Goal: Transaction & Acquisition: Book appointment/travel/reservation

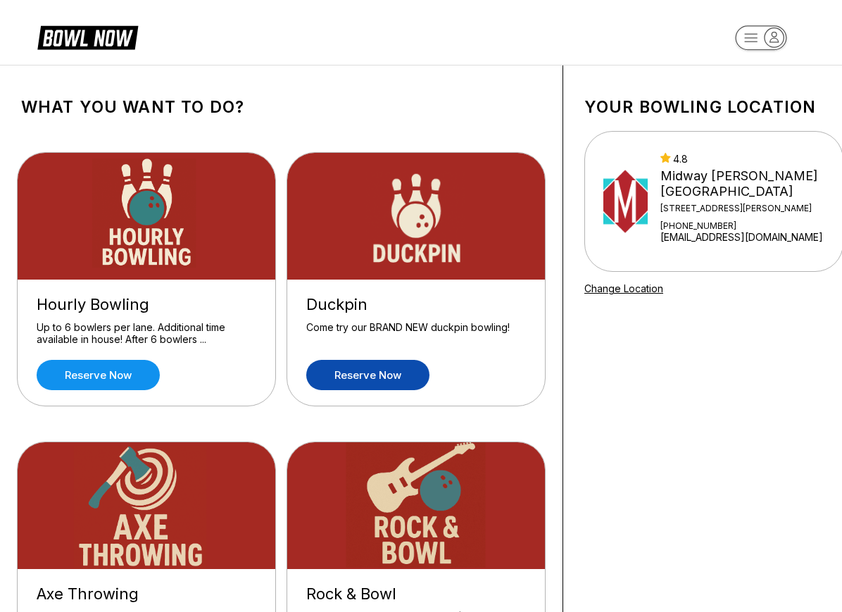
click at [421, 367] on link "Reserve now" at bounding box center [367, 375] width 123 height 30
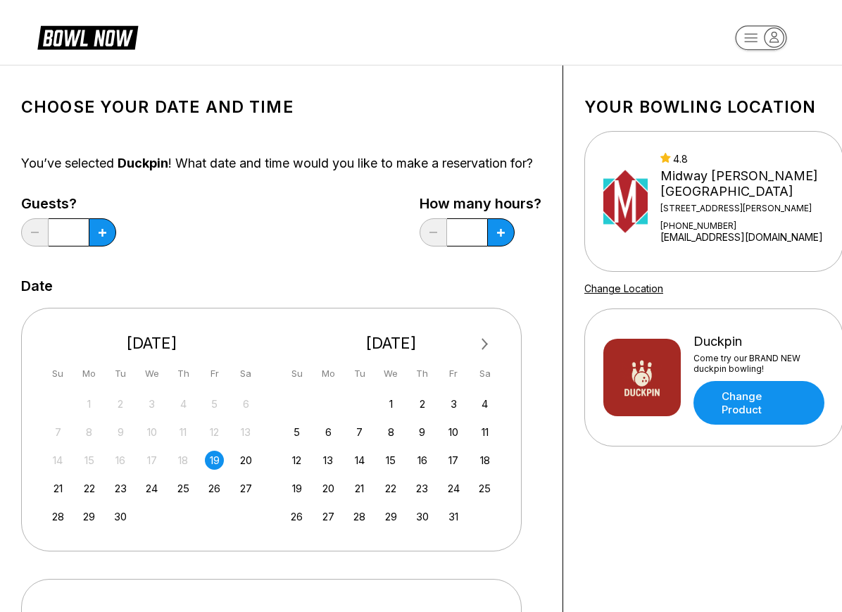
click at [541, 145] on div "Choose your Date and time You’ve selected Duckpin ! What date and time would yo…" at bounding box center [281, 458] width 520 height 743
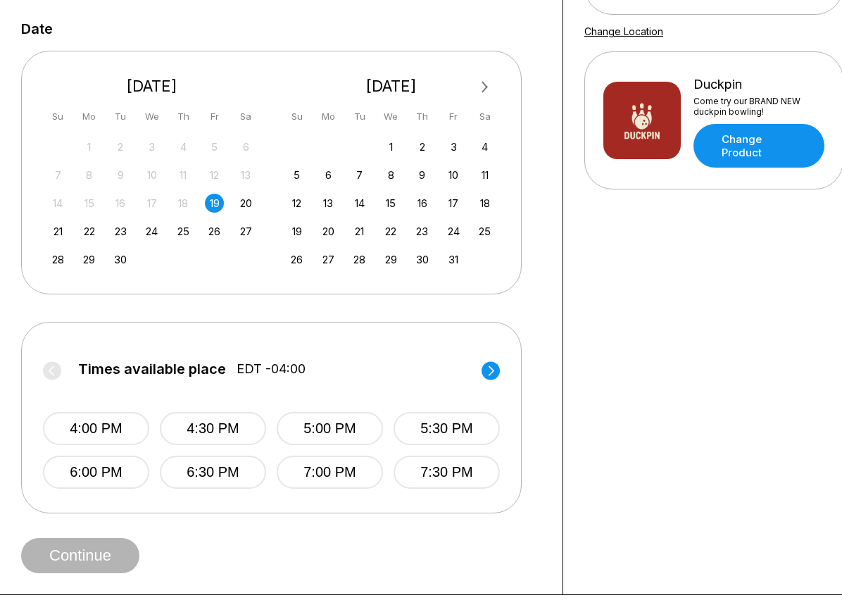
scroll to position [282, 0]
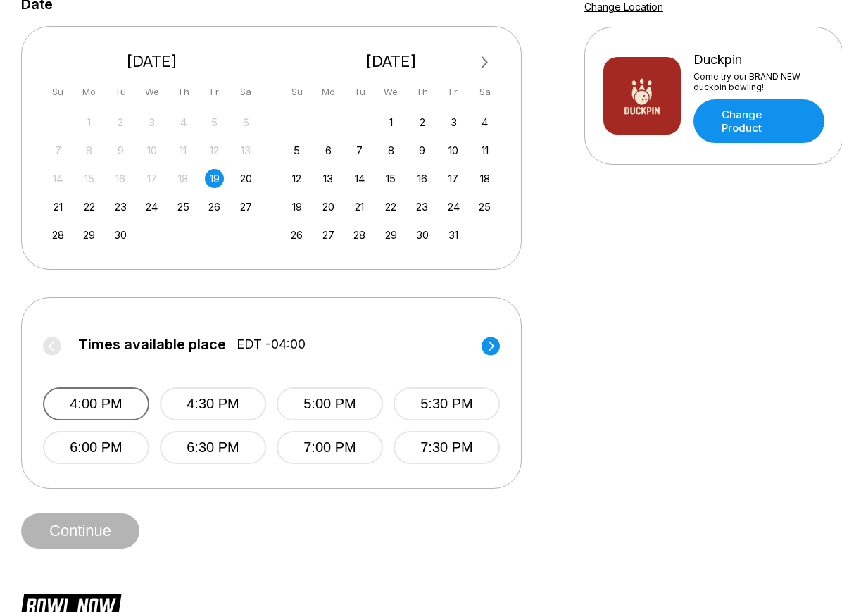
click at [149, 420] on button "4:00 PM" at bounding box center [96, 403] width 106 height 33
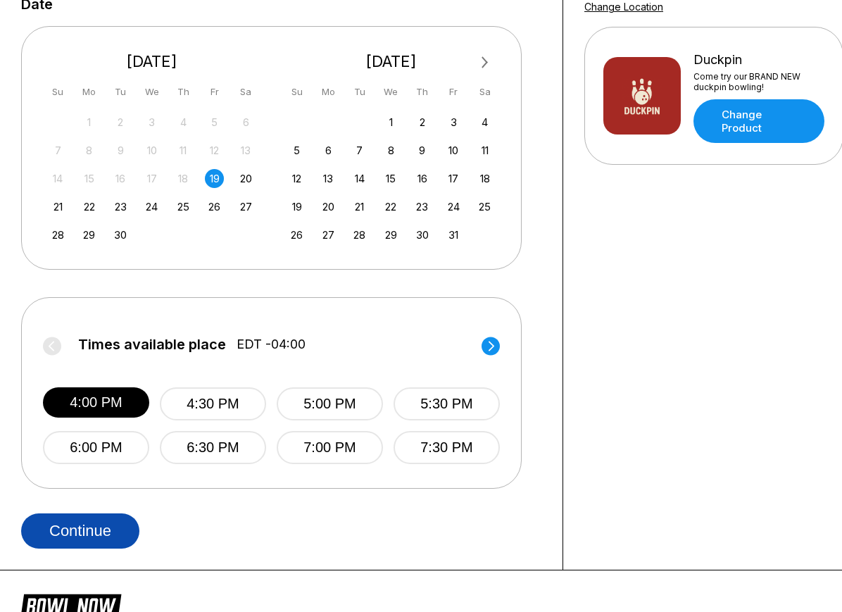
click at [131, 539] on button "Continue" at bounding box center [80, 530] width 118 height 35
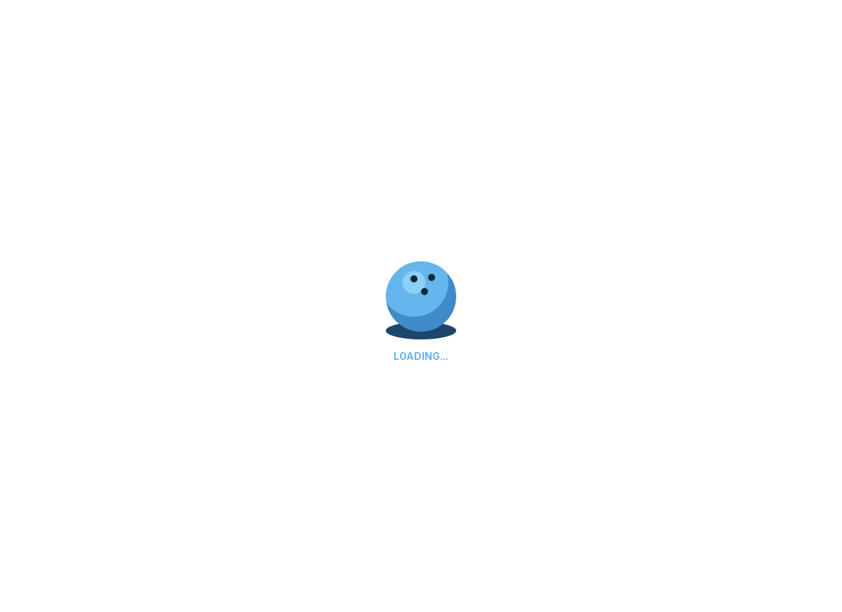
select select "**"
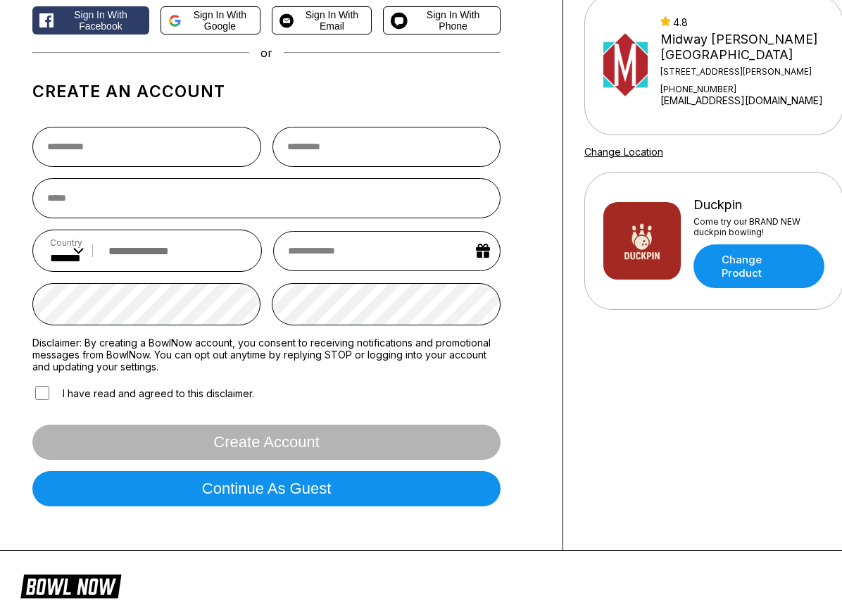
scroll to position [187, 0]
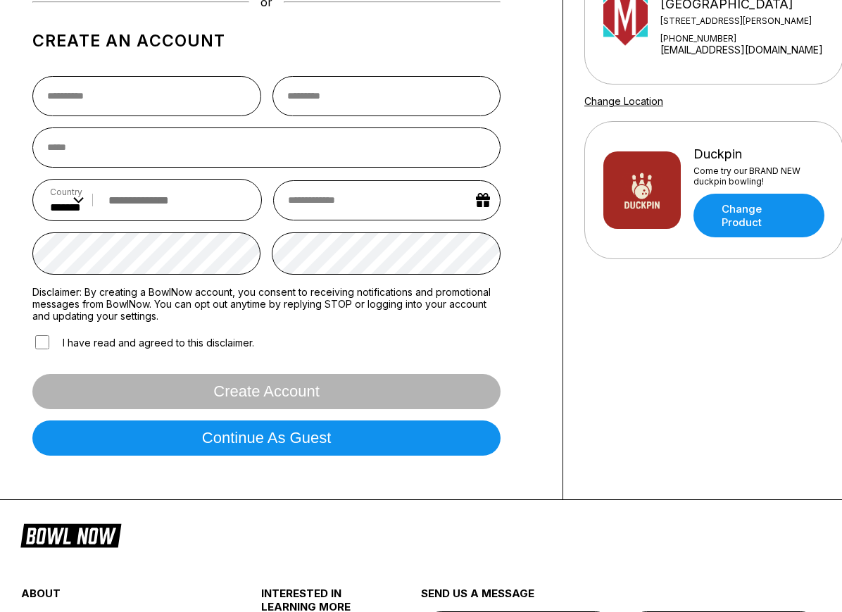
click at [192, 346] on label "I have read and agreed to this disclaimer." at bounding box center [143, 342] width 222 height 18
click at [610, 346] on div "Your bowling location 4.8 [GEOGRAPHIC_DATA][PERSON_NAME][GEOGRAPHIC_DATA] [STRE…" at bounding box center [713, 188] width 301 height 621
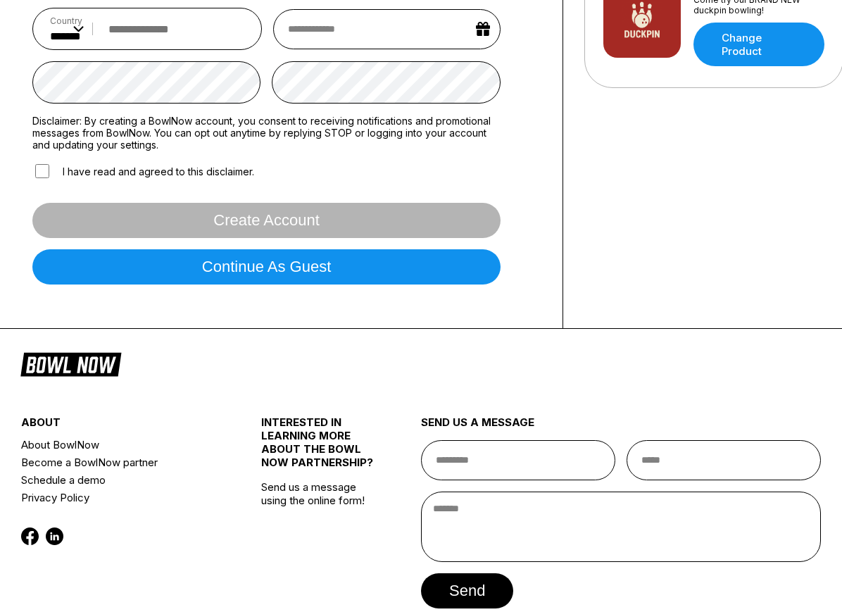
scroll to position [438, 0]
